Goal: Navigation & Orientation: Find specific page/section

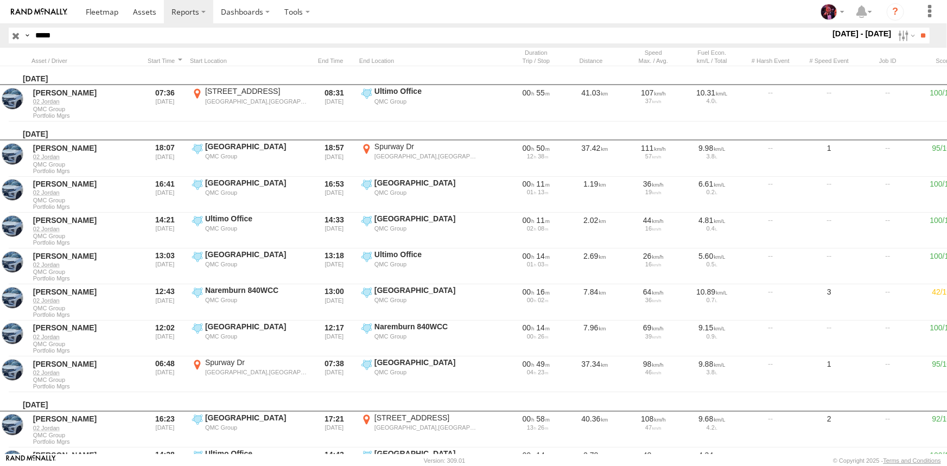
scroll to position [477, 0]
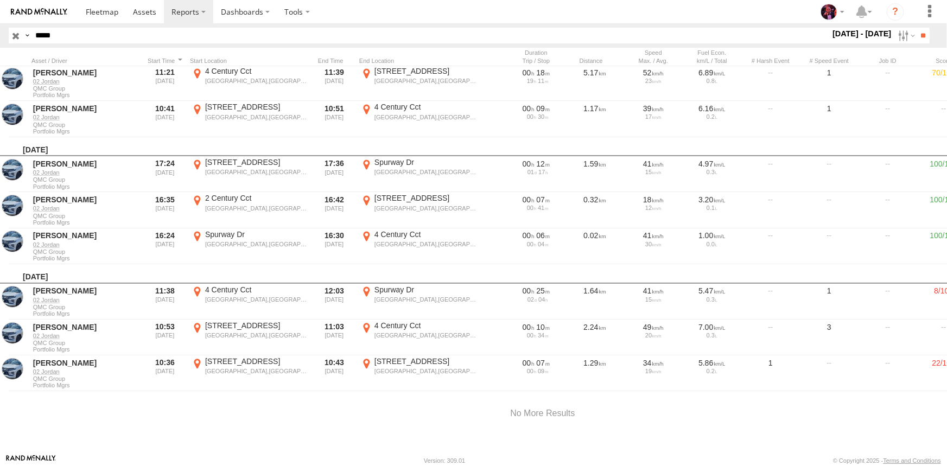
click at [57, 15] on img at bounding box center [39, 12] width 56 height 8
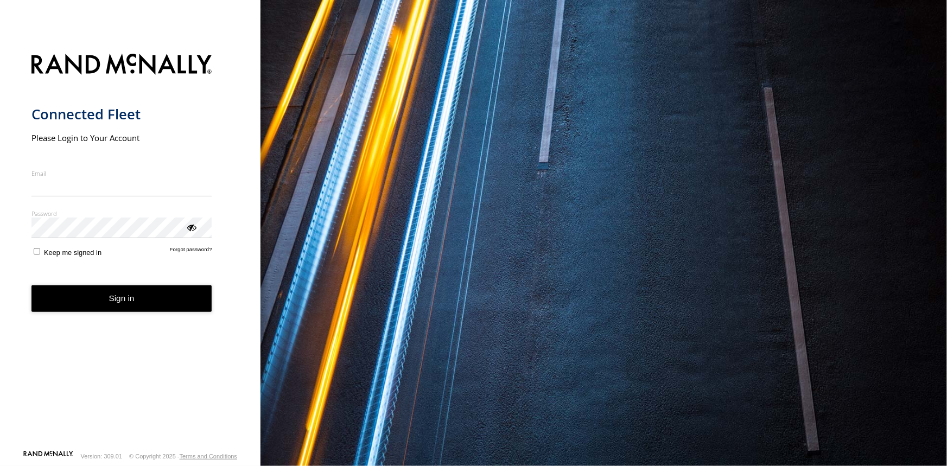
click at [78, 199] on form "Connected Fleet Please Login to Your Account Email Enter a valid login email ad…" at bounding box center [130, 248] width 198 height 403
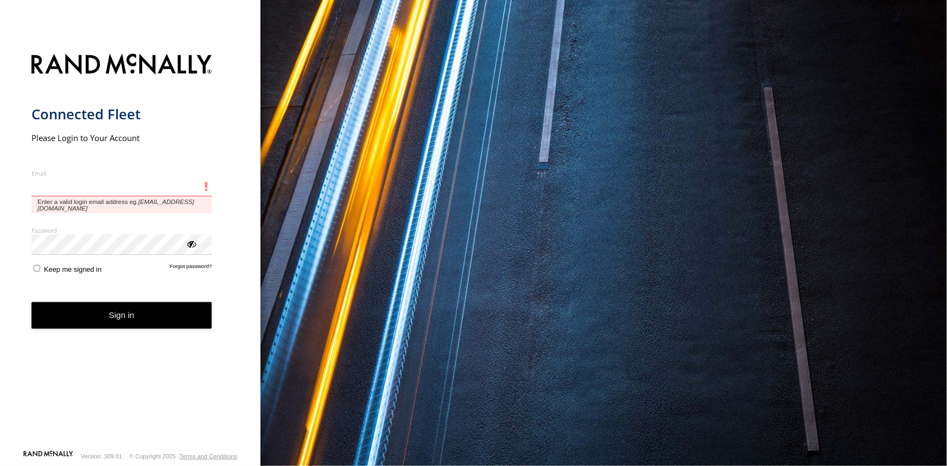
click at [80, 197] on input "Email" at bounding box center [121, 187] width 181 height 20
type input "**********"
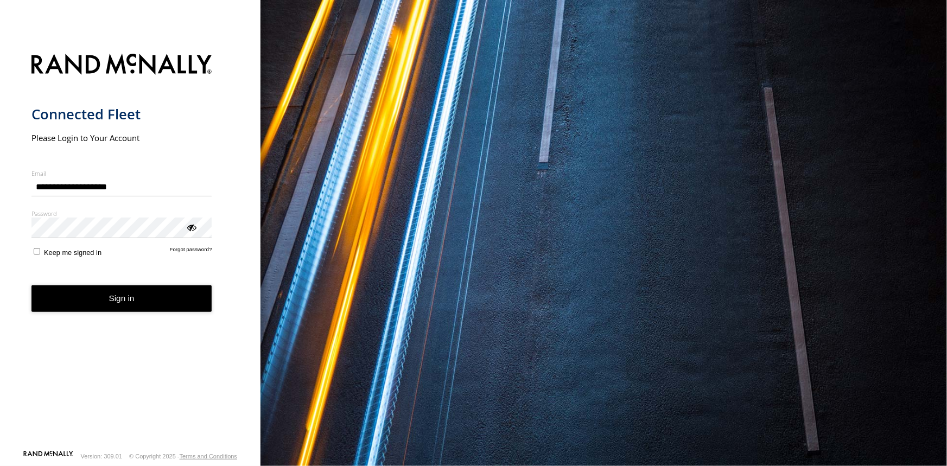
click at [94, 218] on label "Password" at bounding box center [121, 214] width 181 height 8
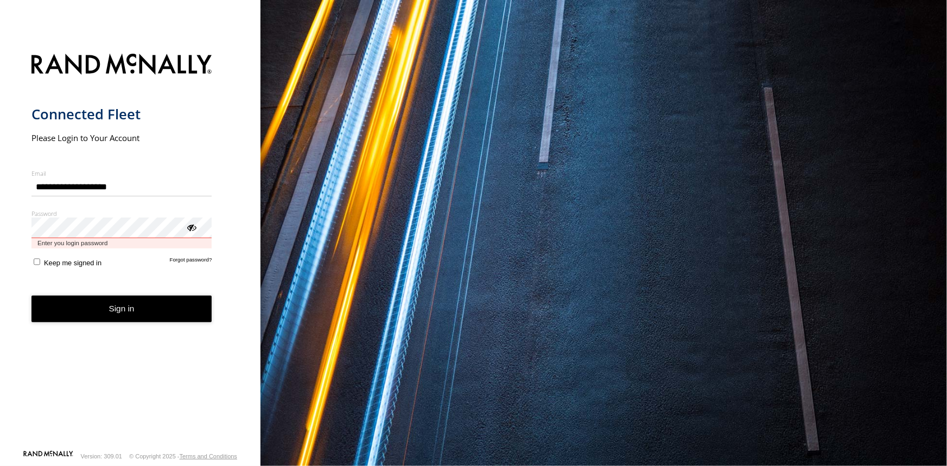
click at [31, 296] on button "Sign in" at bounding box center [121, 309] width 181 height 27
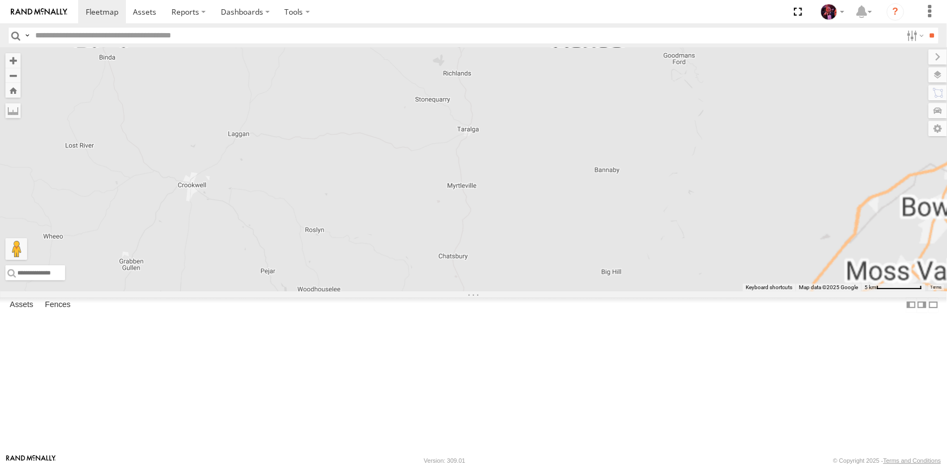
drag, startPoint x: 744, startPoint y: 183, endPoint x: 545, endPoint y: 288, distance: 224.3
click at [545, 288] on div "23QMC Todd 27QMC 06QMC -Spare 17 QMC Andres" at bounding box center [473, 170] width 947 height 244
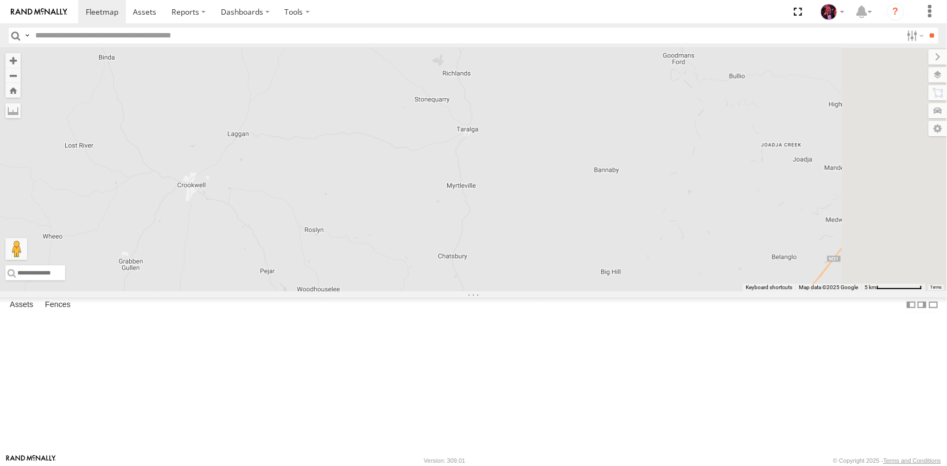
drag, startPoint x: 545, startPoint y: 288, endPoint x: 510, endPoint y: 304, distance: 38.6
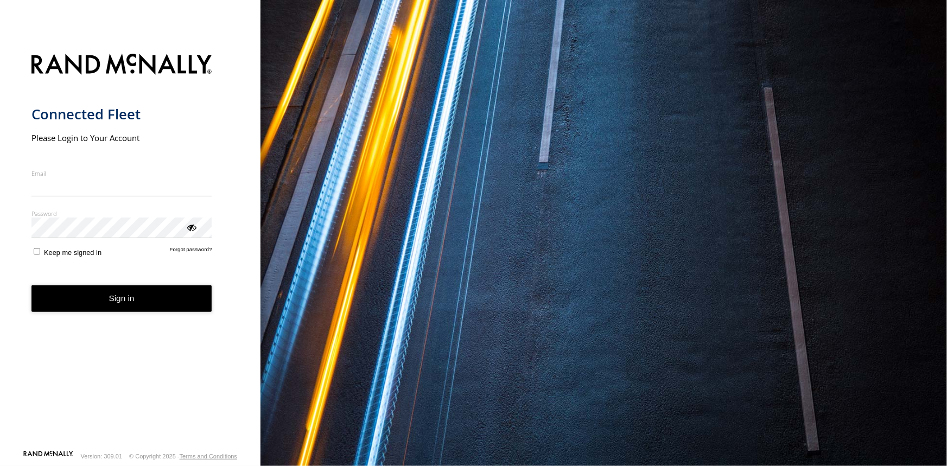
click at [102, 195] on input "Email" at bounding box center [121, 187] width 181 height 20
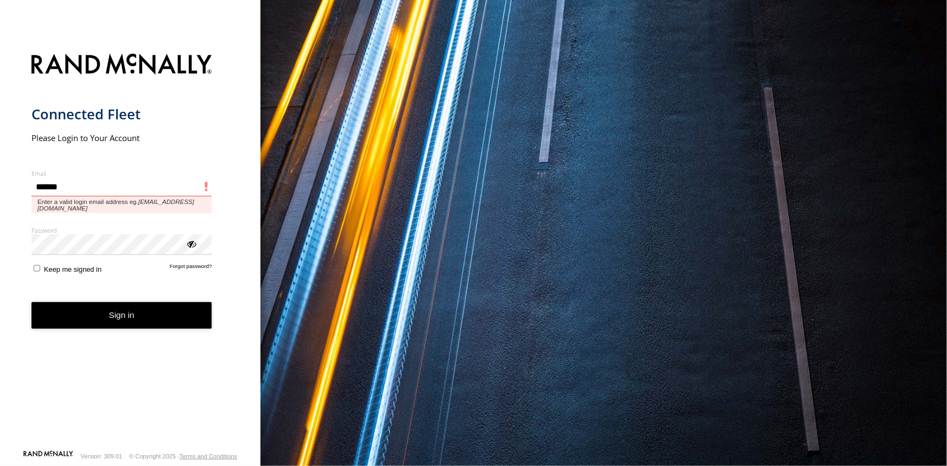
click at [99, 191] on input "******" at bounding box center [121, 187] width 181 height 20
type input "**********"
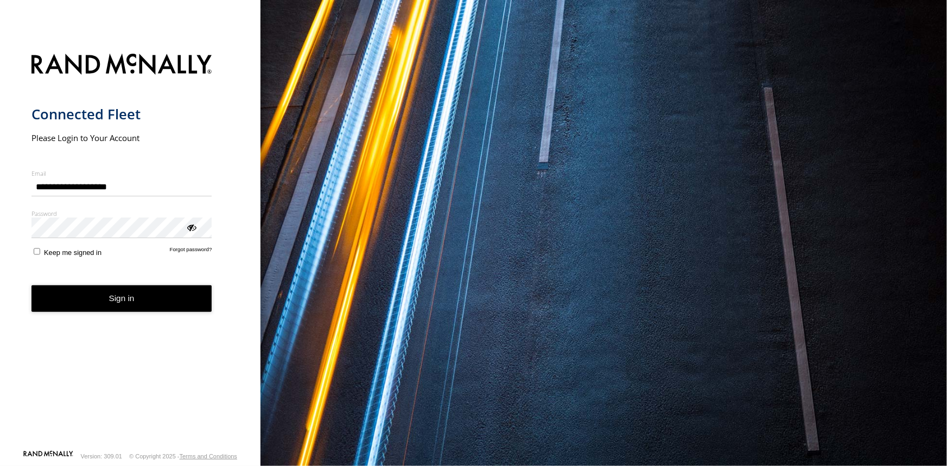
click at [90, 218] on label "Password" at bounding box center [121, 214] width 181 height 8
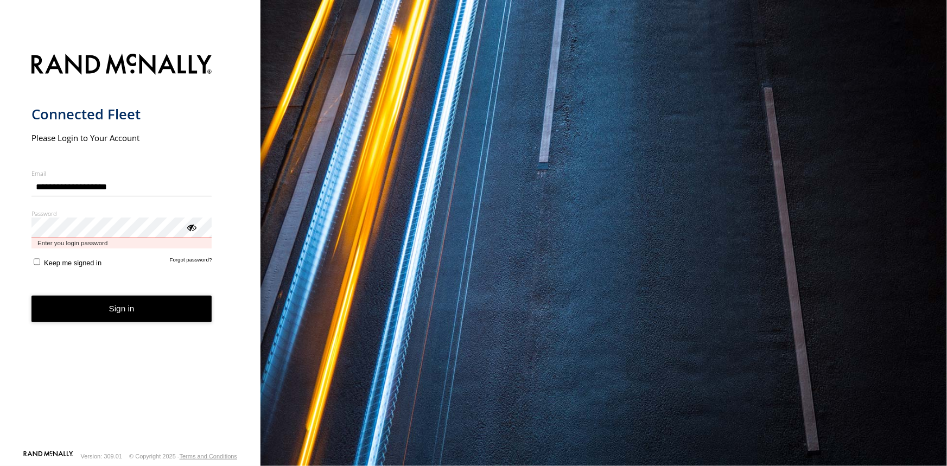
click at [31, 296] on button "Sign in" at bounding box center [121, 309] width 181 height 27
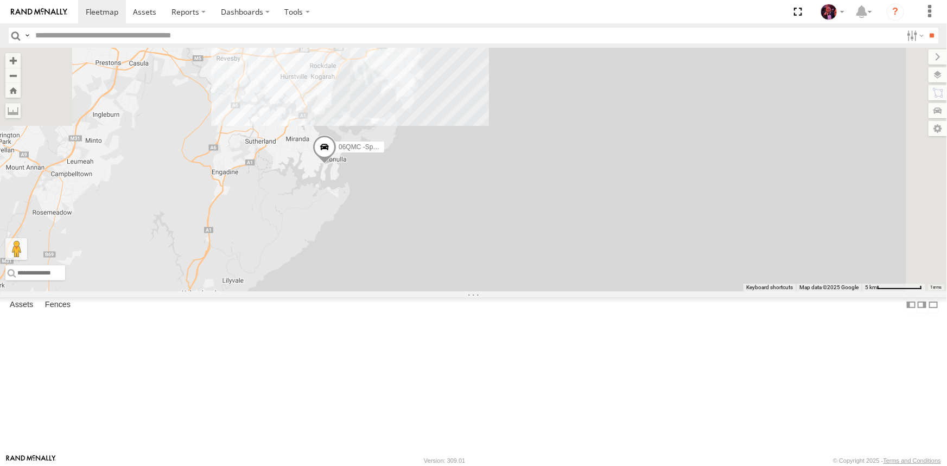
drag, startPoint x: 535, startPoint y: 103, endPoint x: 423, endPoint y: 413, distance: 329.6
click at [423, 291] on div "23QMC Todd 27QMC 06QMC -Spare" at bounding box center [473, 170] width 947 height 244
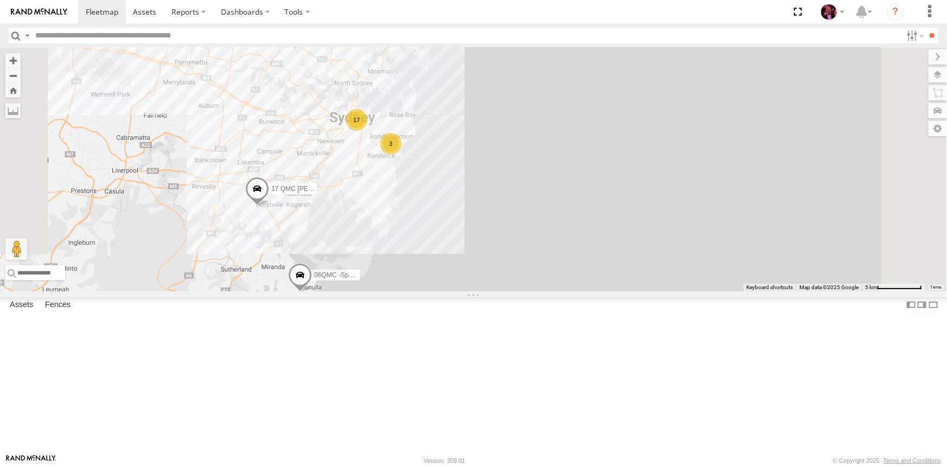
drag, startPoint x: 468, startPoint y: 168, endPoint x: 442, endPoint y: 299, distance: 133.9
click at [442, 291] on div "23QMC Todd 27QMC 06QMC -Spare 17 3 17 QMC Andres" at bounding box center [473, 170] width 947 height 244
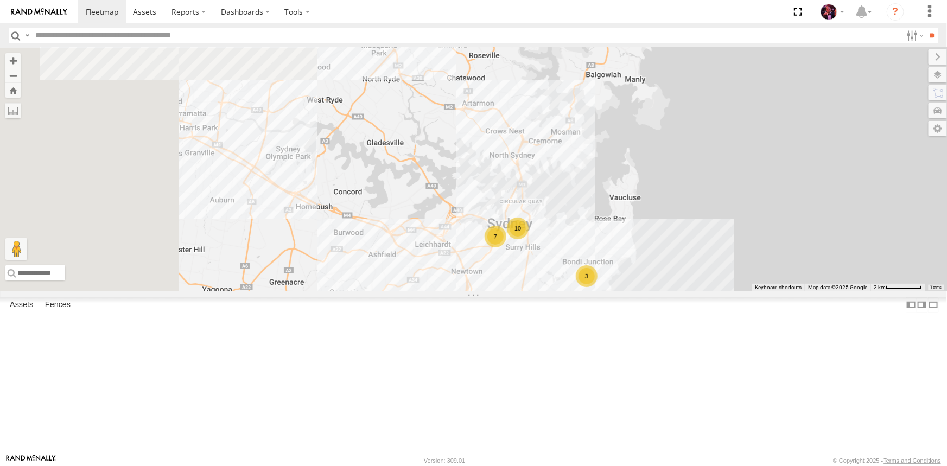
drag, startPoint x: 410, startPoint y: 169, endPoint x: 568, endPoint y: 333, distance: 227.6
click at [568, 291] on div "23QMC Todd 27QMC 06QMC -Spare 17 QMC Andres 05QMC Jackson 10 7 3" at bounding box center [473, 170] width 947 height 244
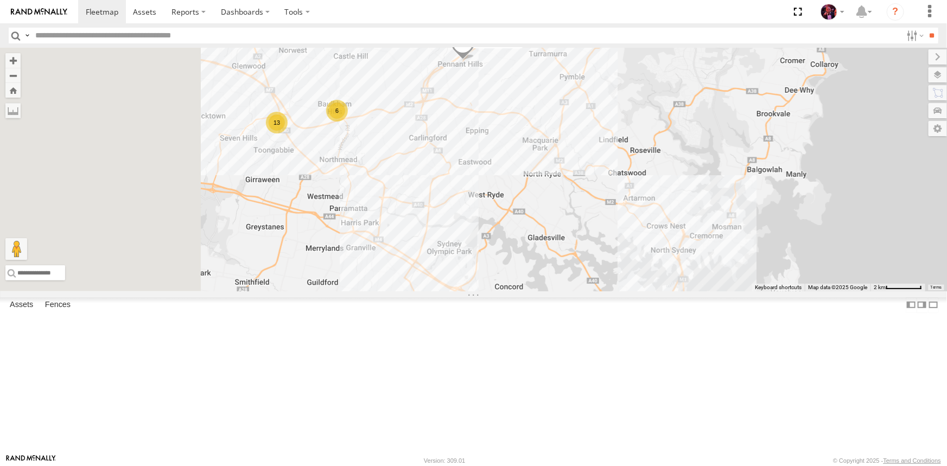
drag, startPoint x: 435, startPoint y: 219, endPoint x: 600, endPoint y: 315, distance: 190.2
click at [600, 291] on div "23QMC Todd 27QMC 06QMC -Spare 17 QMC Andres 05QMC Jackson 10 7 3 13 6" at bounding box center [473, 170] width 947 height 244
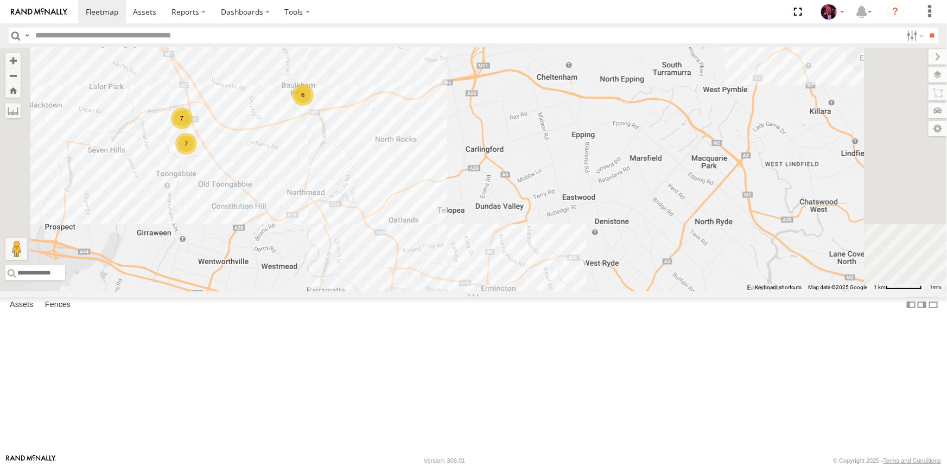
drag, startPoint x: 411, startPoint y: 206, endPoint x: 469, endPoint y: 232, distance: 63.7
click at [469, 232] on div "23QMC Todd 27QMC 06QMC -Spare 17 QMC Andres 05QMC Jackson Beloka-EKV93V 7 6 7" at bounding box center [473, 170] width 947 height 244
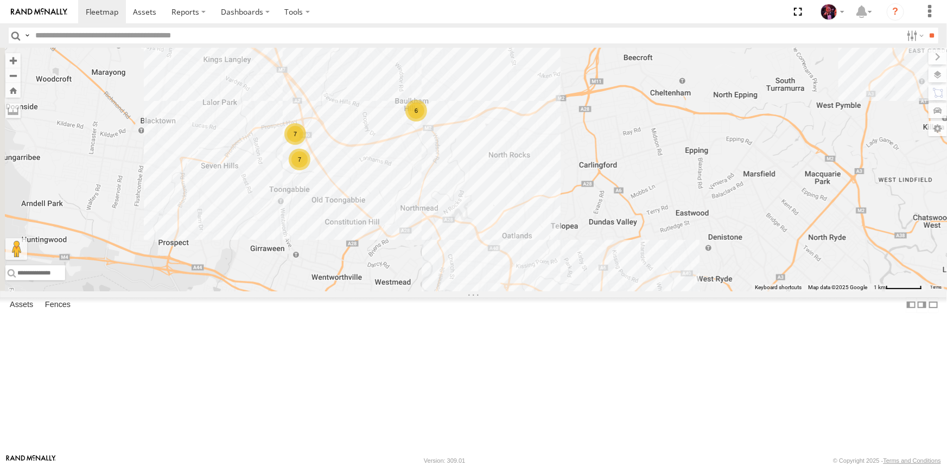
drag, startPoint x: 416, startPoint y: 206, endPoint x: 462, endPoint y: 195, distance: 47.0
click at [462, 195] on div "23QMC Todd 27QMC 06QMC -Spare 17 QMC Andres 05QMC Jackson Beloka-EKV93V 7 6 7" at bounding box center [473, 170] width 947 height 244
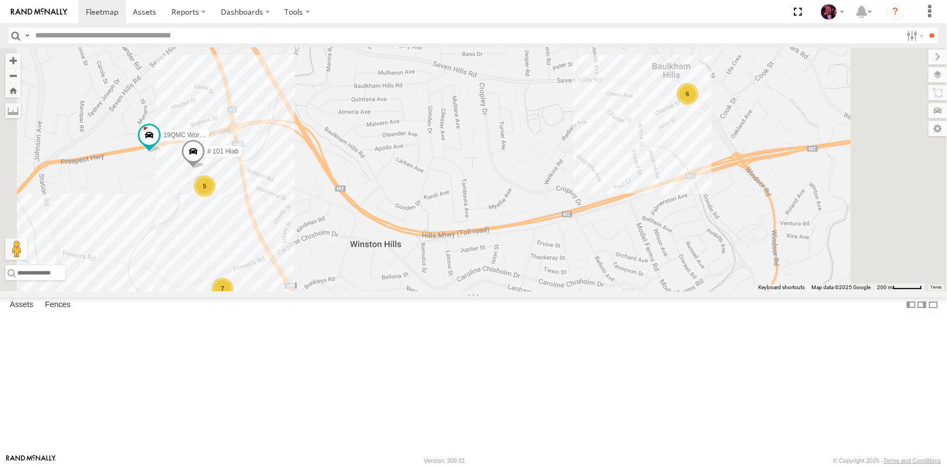
click at [96, 35] on input "text" at bounding box center [466, 36] width 871 height 16
click at [926, 28] on input "**" at bounding box center [932, 36] width 12 height 16
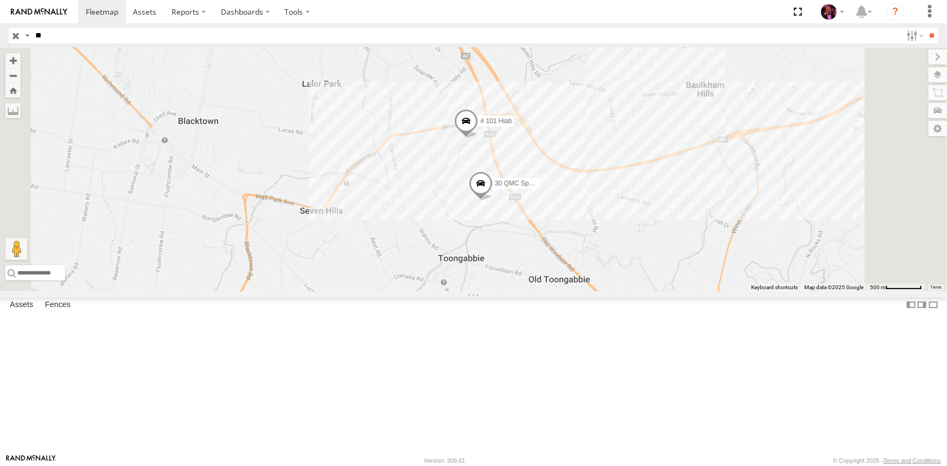
type input "*"
click at [839, 12] on div at bounding box center [832, 12] width 31 height 16
click at [841, 76] on span at bounding box center [836, 78] width 18 height 12
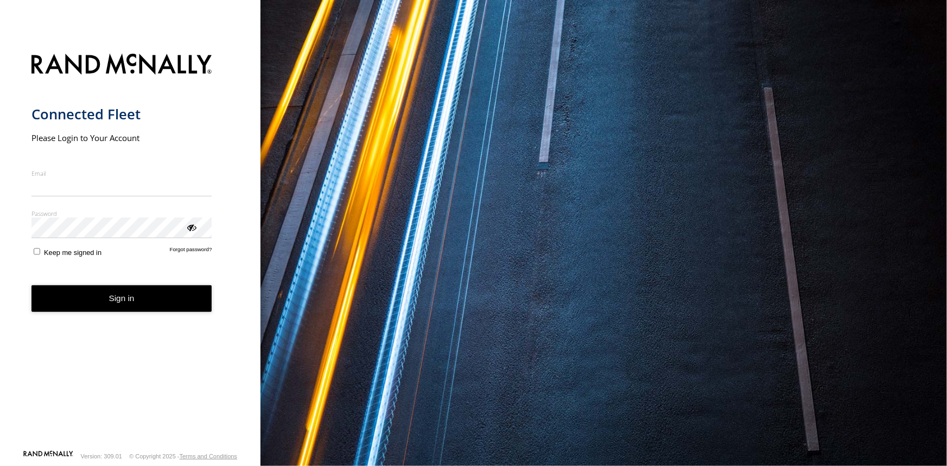
click at [173, 191] on input "Email" at bounding box center [121, 187] width 181 height 20
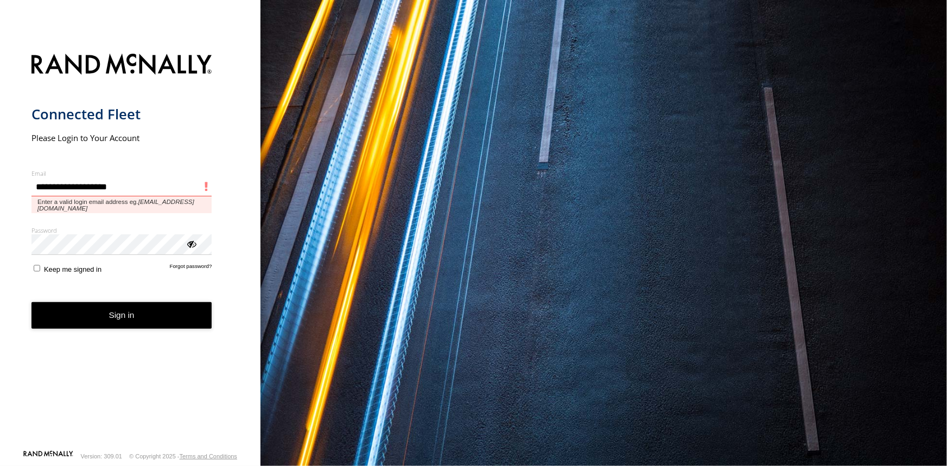
drag, startPoint x: 60, startPoint y: 185, endPoint x: 9, endPoint y: 188, distance: 51.1
click at [9, 188] on div "**********" at bounding box center [130, 233] width 261 height 466
type input "**********"
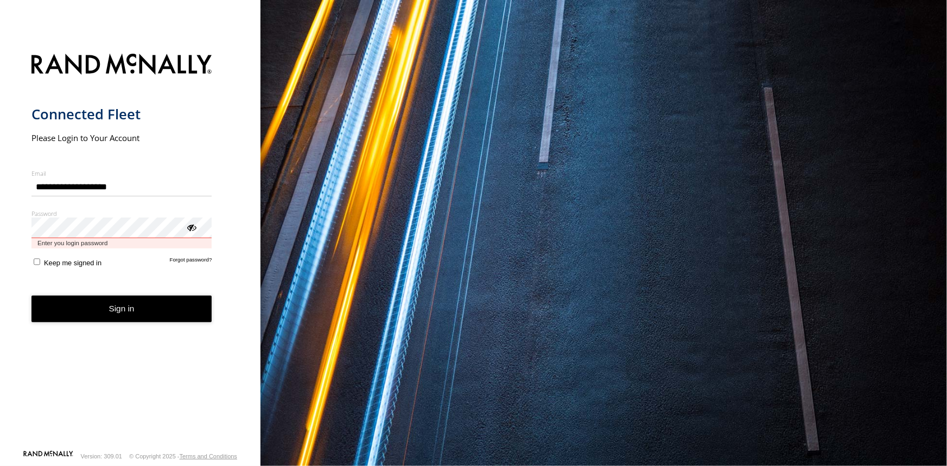
click at [31, 296] on button "Sign in" at bounding box center [121, 309] width 181 height 27
